Goal: Information Seeking & Learning: Learn about a topic

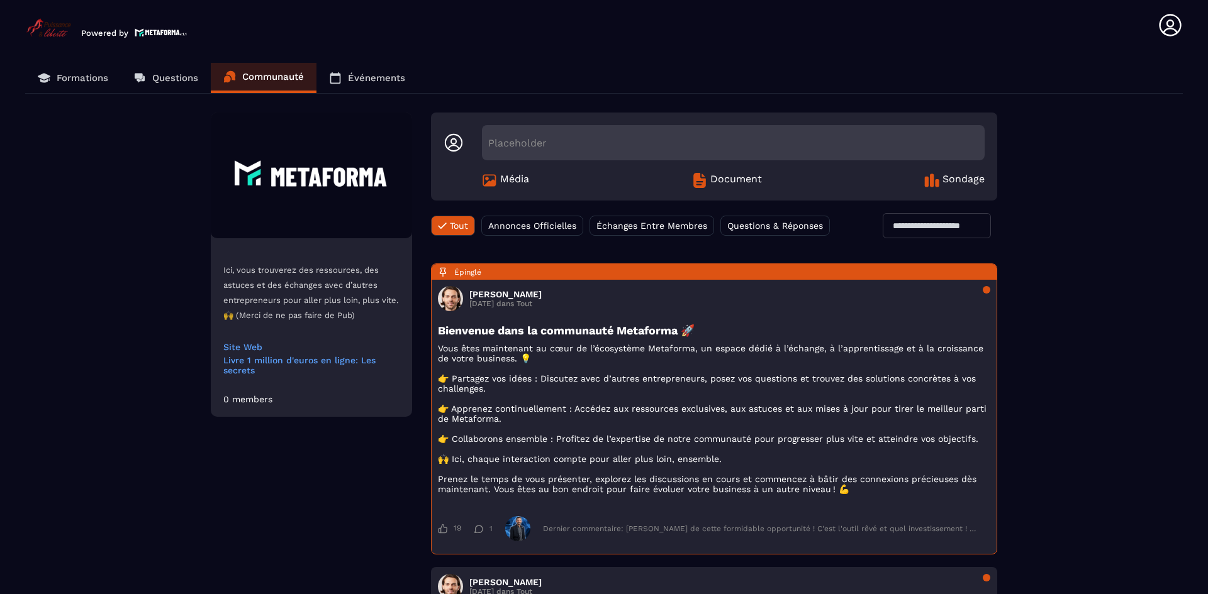
click at [59, 82] on p "Formations" at bounding box center [83, 77] width 52 height 11
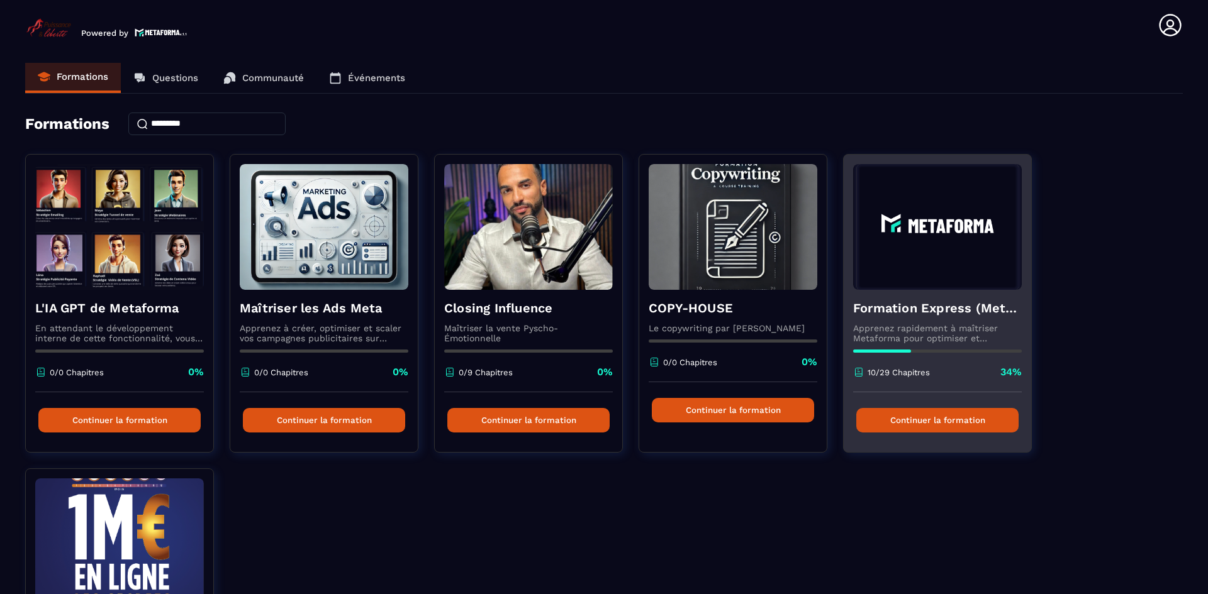
click at [917, 284] on img at bounding box center [937, 227] width 169 height 126
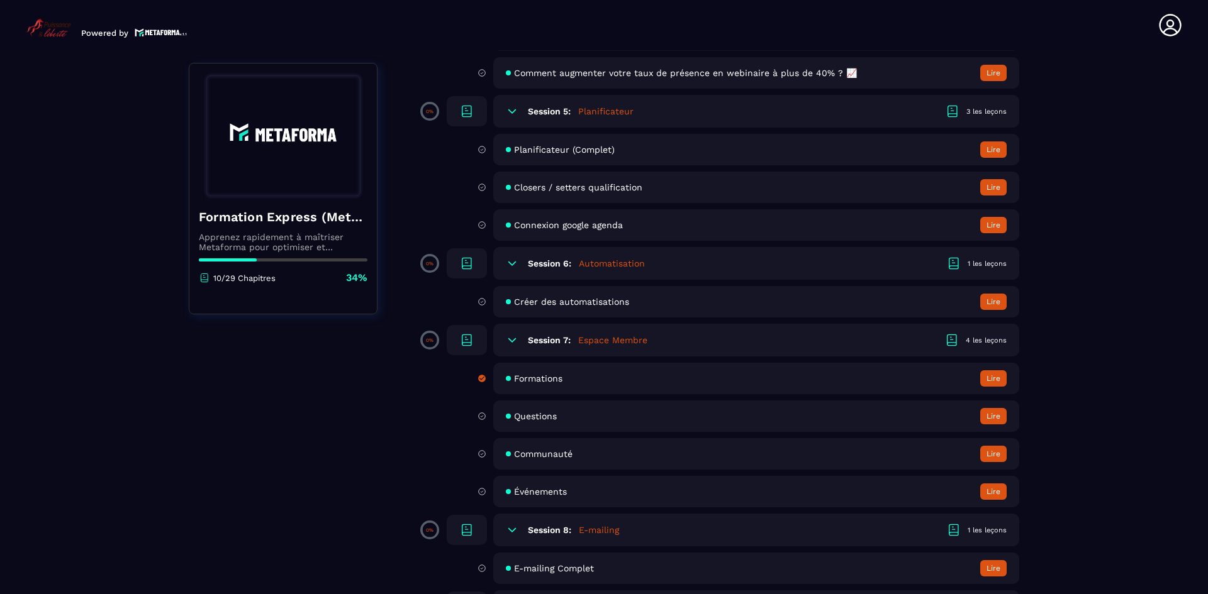
scroll to position [830, 0]
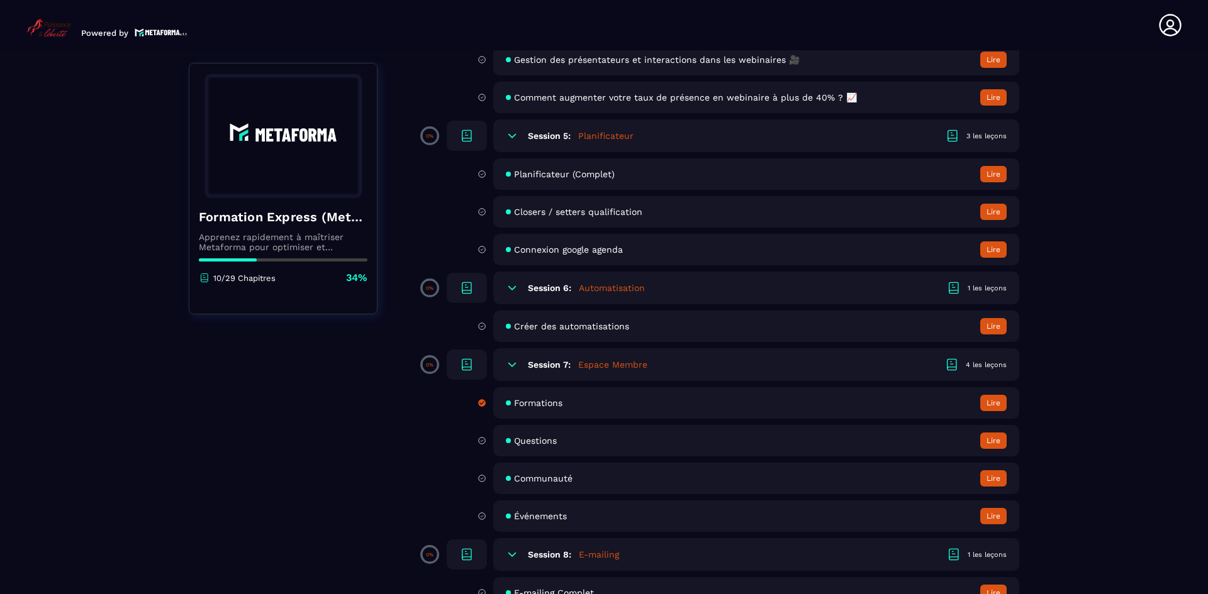
click at [569, 320] on div "Créer des automatisations Lire" at bounding box center [756, 326] width 526 height 31
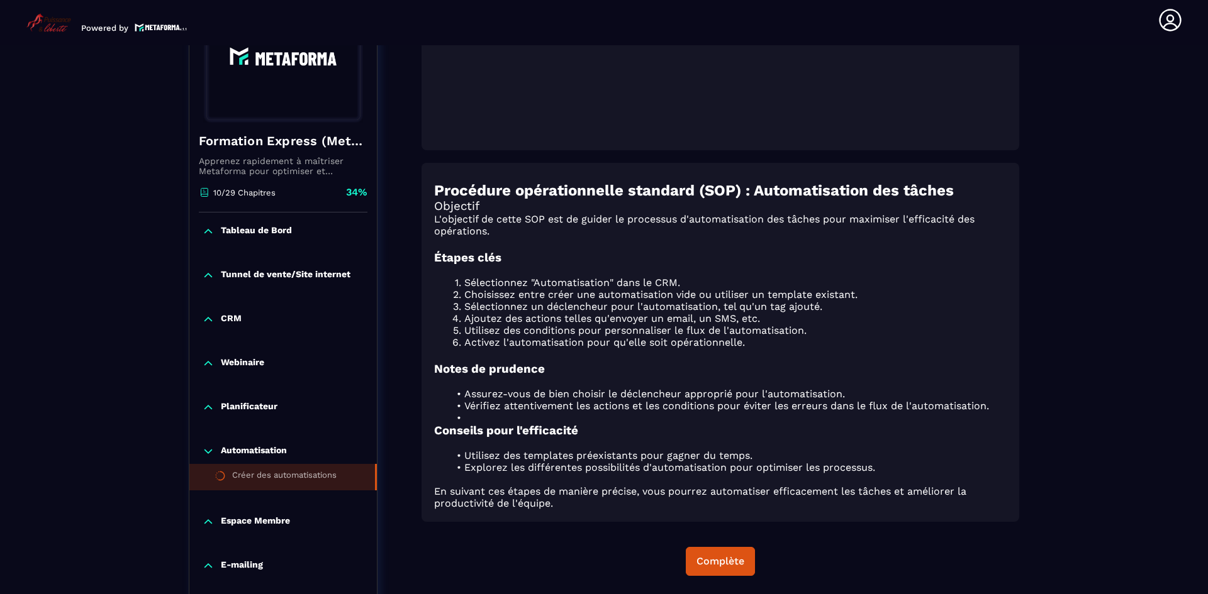
scroll to position [559, 0]
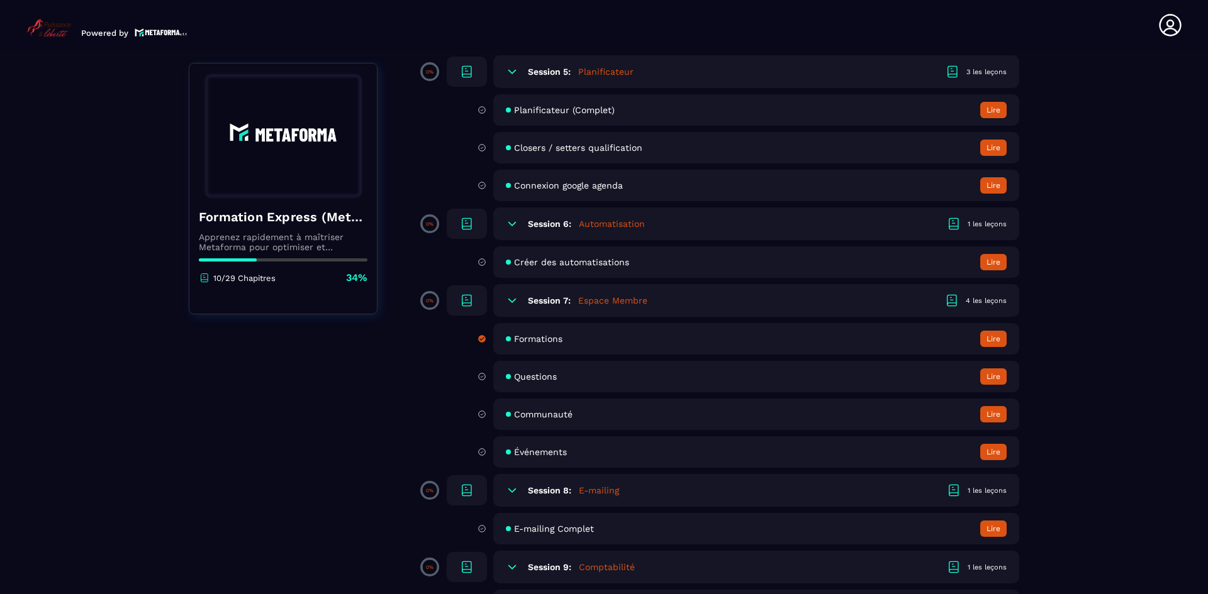
scroll to position [923, 0]
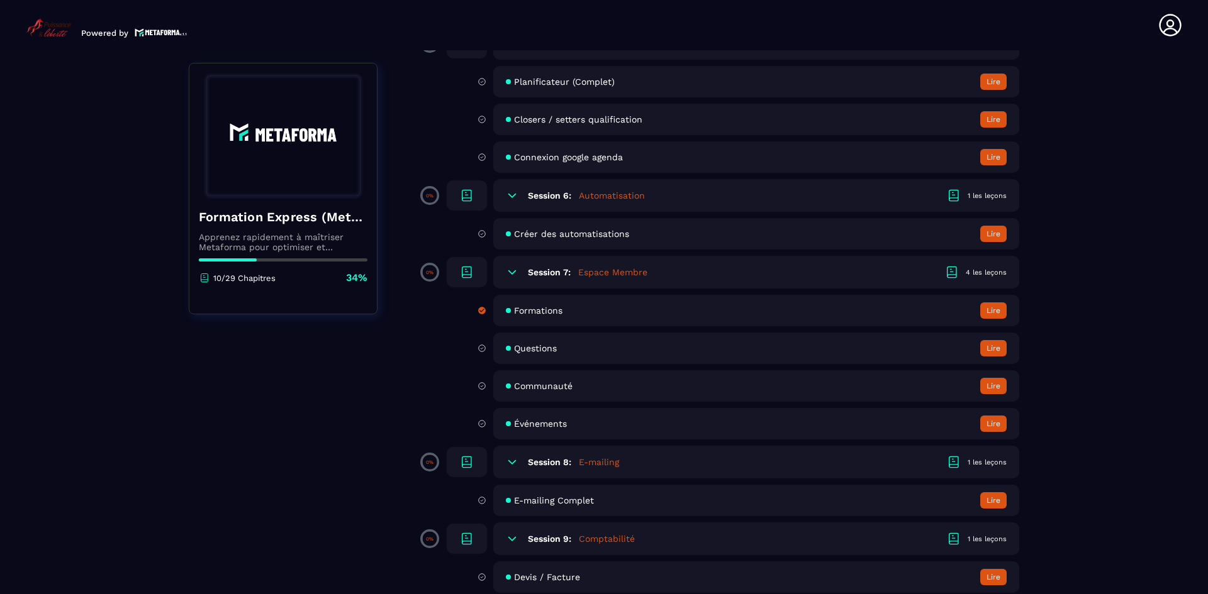
click at [566, 379] on div "Communauté Lire" at bounding box center [756, 385] width 526 height 31
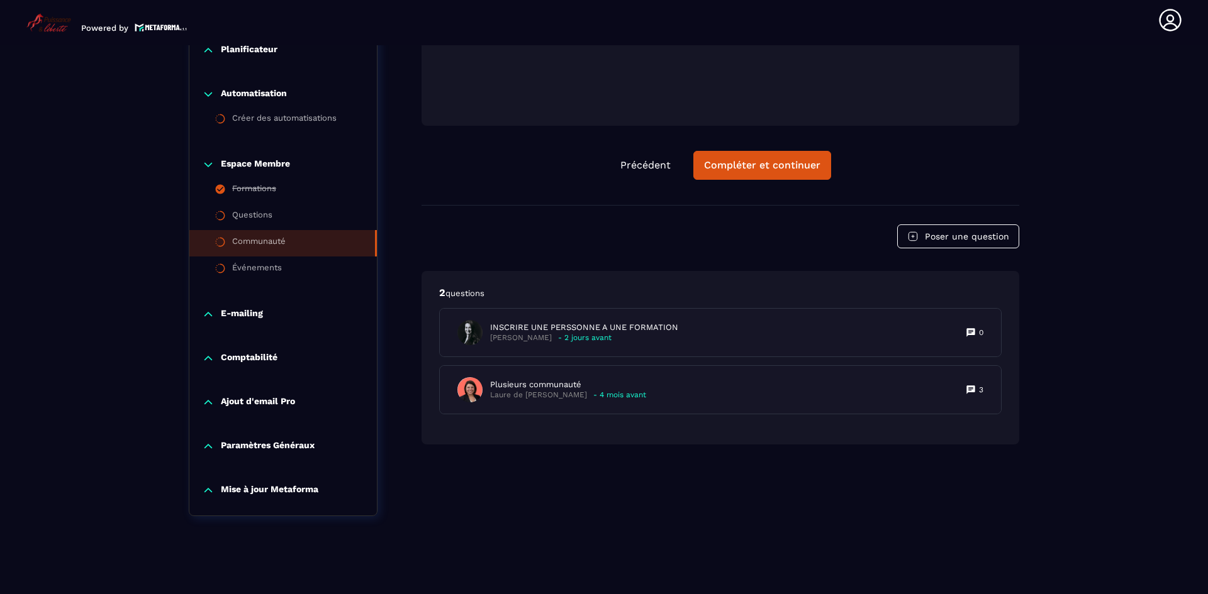
scroll to position [547, 0]
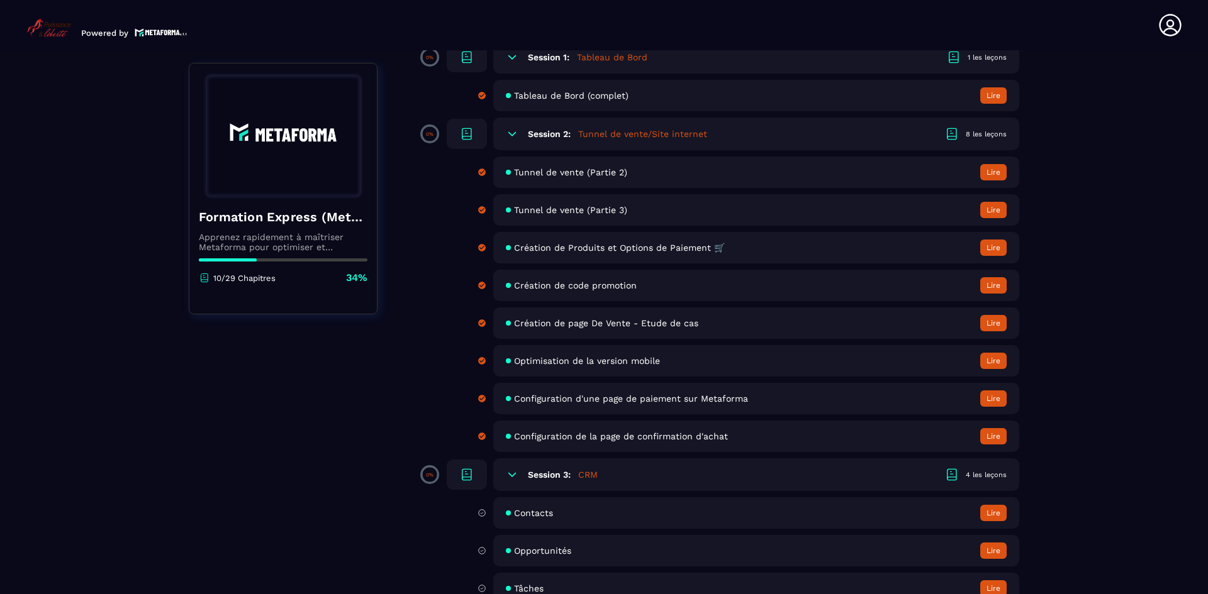
scroll to position [252, 0]
